Goal: Information Seeking & Learning: Learn about a topic

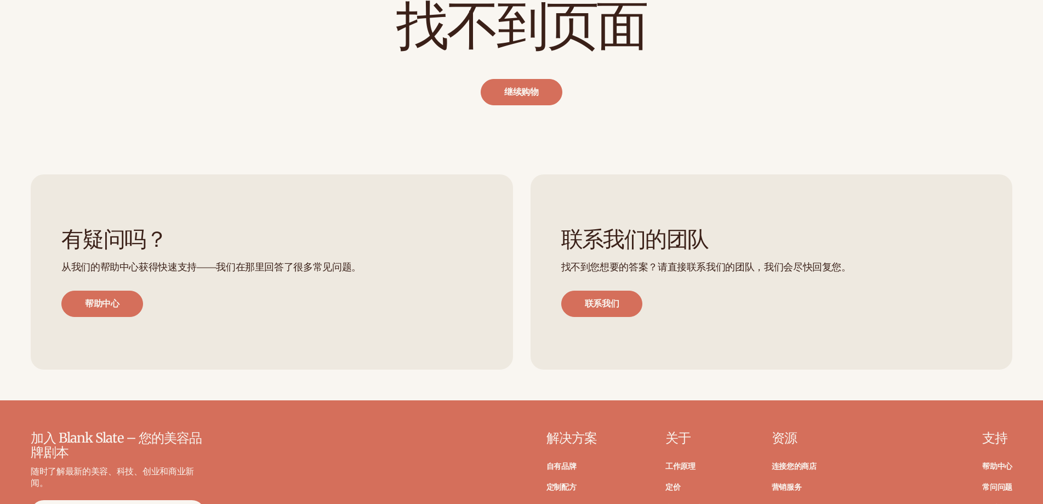
scroll to position [164, 0]
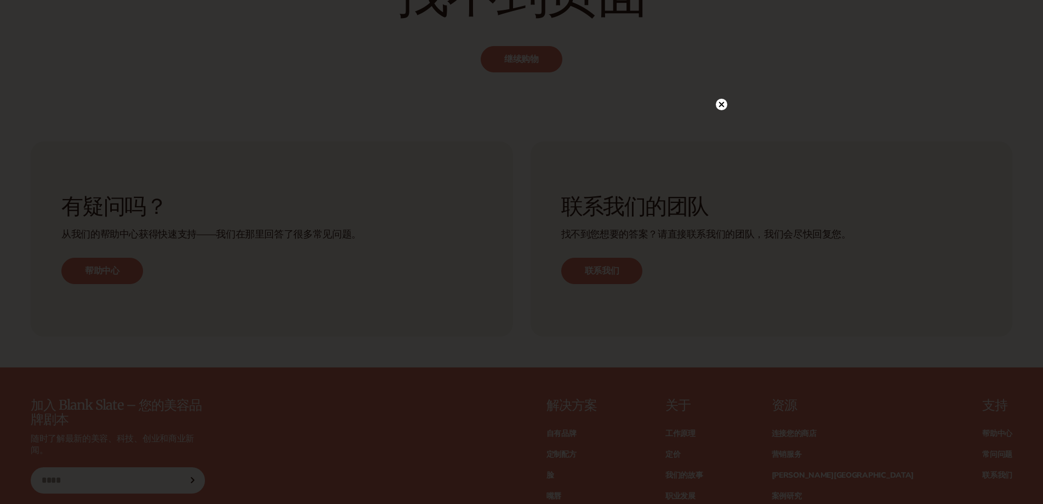
click at [719, 103] on body "跳至内容 免费开始 · 零最低限额 · 零合同 · 免费开始 · 零最低限额 · 零合同 · 免费开始 · 零最低限额 · 零合同 · 免费开始 · 零最低限…" at bounding box center [521, 329] width 1043 height 986
click at [718, 127] on circle at bounding box center [722, 127] width 12 height 12
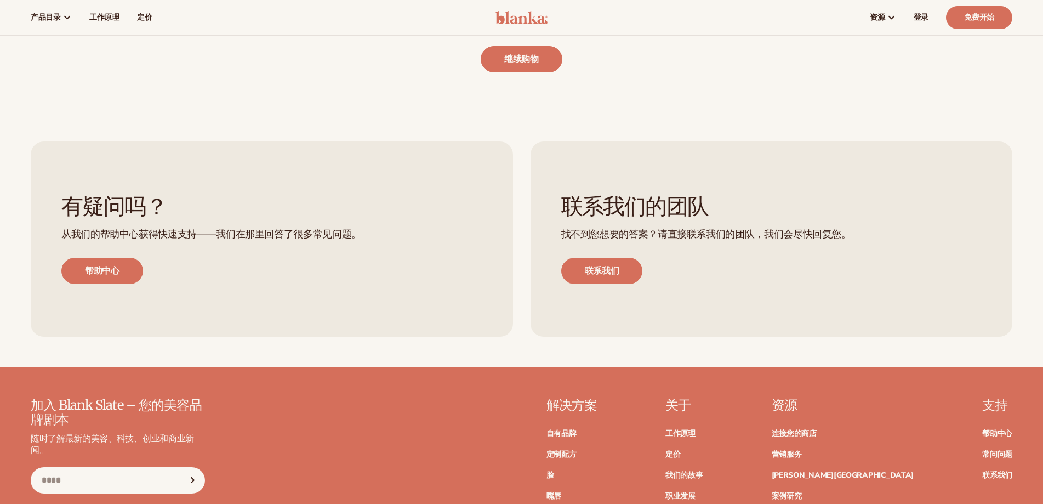
scroll to position [0, 0]
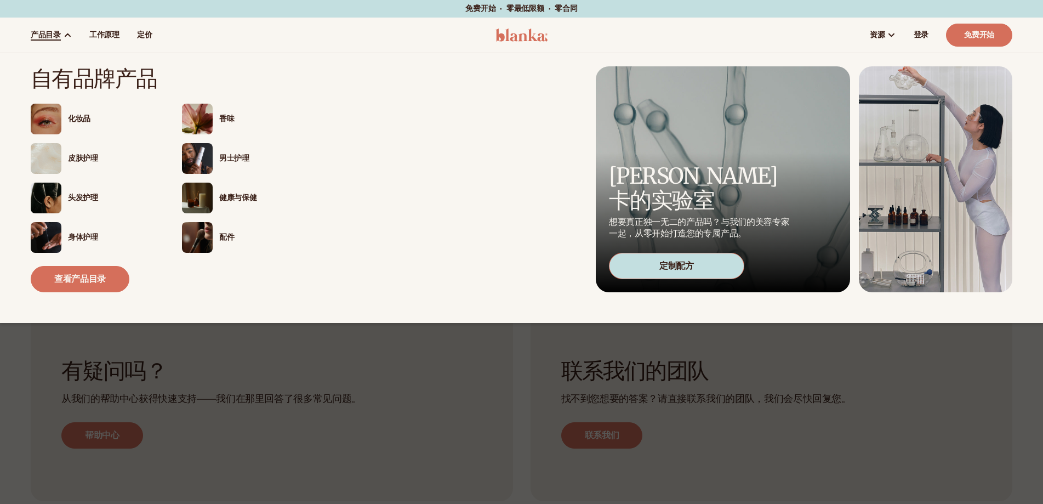
click at [76, 129] on div "化妆品" at bounding box center [95, 119] width 129 height 31
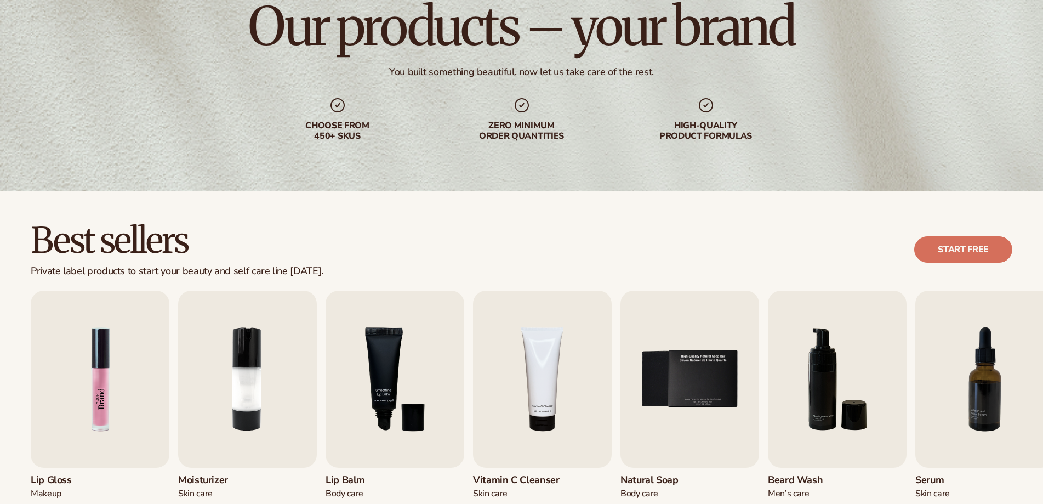
scroll to position [219, 0]
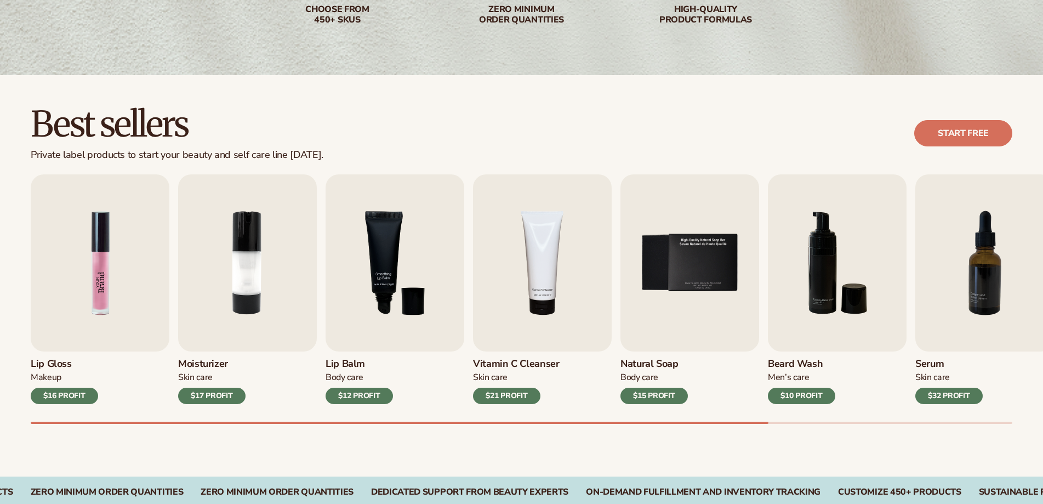
click at [140, 270] on img "1 / 9" at bounding box center [100, 262] width 139 height 177
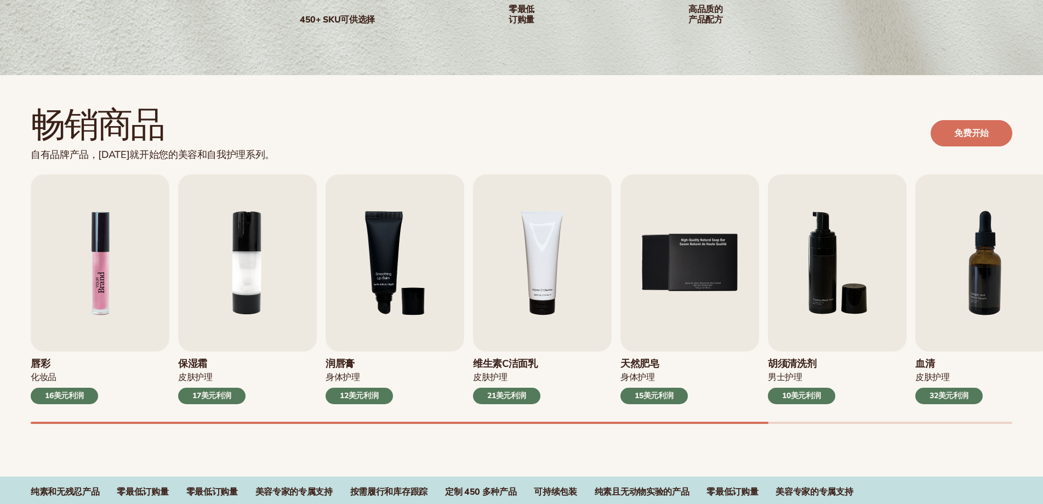
click at [150, 271] on img "1 / 9" at bounding box center [100, 262] width 139 height 177
click at [237, 260] on img "2 / 9" at bounding box center [247, 262] width 139 height 177
click at [96, 278] on img "1 / 9" at bounding box center [100, 262] width 139 height 177
click at [220, 401] on div "17美元利润" at bounding box center [211, 395] width 67 height 16
click at [262, 304] on img "2 / 9" at bounding box center [247, 262] width 139 height 177
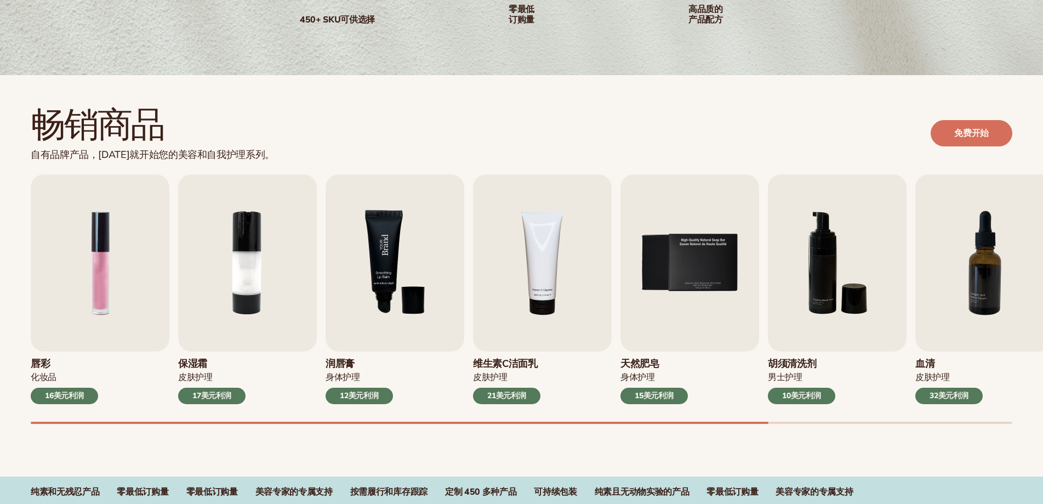
click at [409, 284] on img "3 / 9" at bounding box center [394, 262] width 139 height 177
click at [879, 204] on img "6 / 9" at bounding box center [837, 262] width 139 height 177
click at [959, 131] on font "免费开始" at bounding box center [971, 133] width 35 height 12
